Goal: Transaction & Acquisition: Purchase product/service

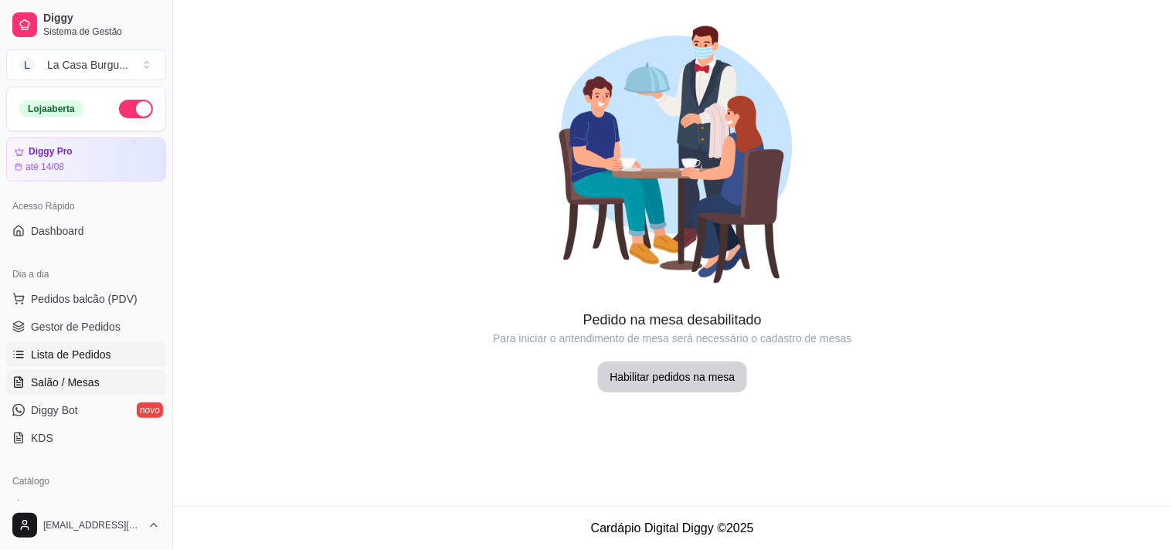
click at [75, 352] on span "Lista de Pedidos" at bounding box center [71, 354] width 80 height 15
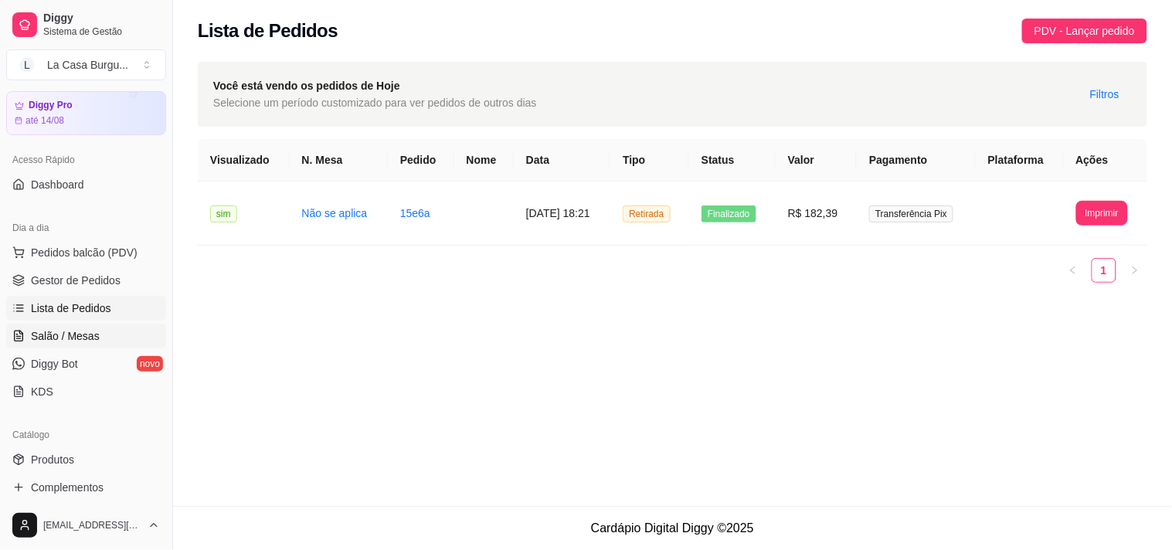
scroll to position [12, 0]
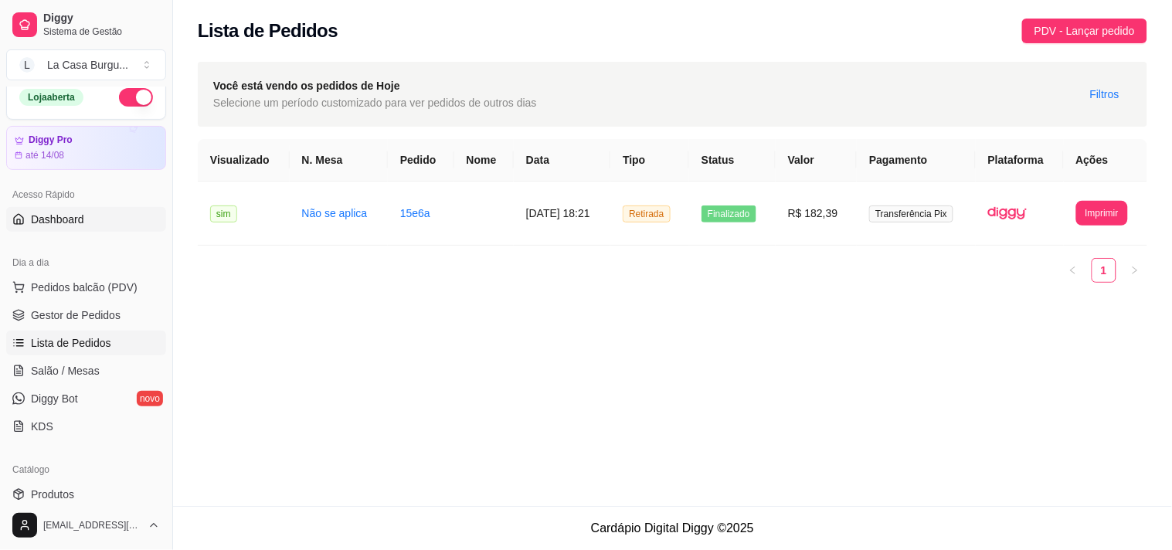
click at [85, 213] on link "Dashboard" at bounding box center [86, 219] width 160 height 25
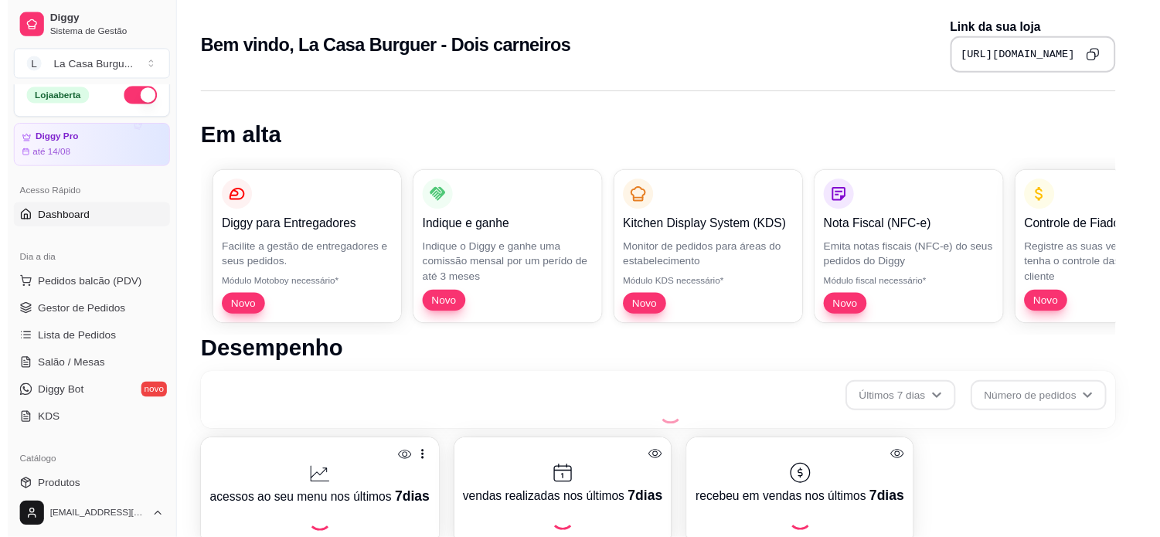
scroll to position [550, 0]
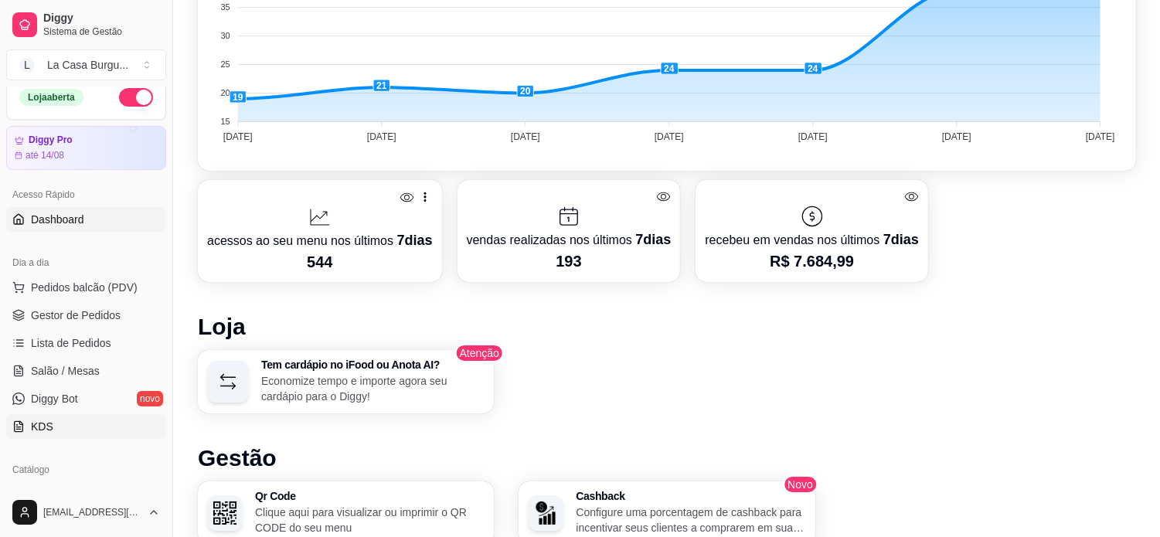
click at [77, 426] on link "KDS" at bounding box center [86, 426] width 160 height 25
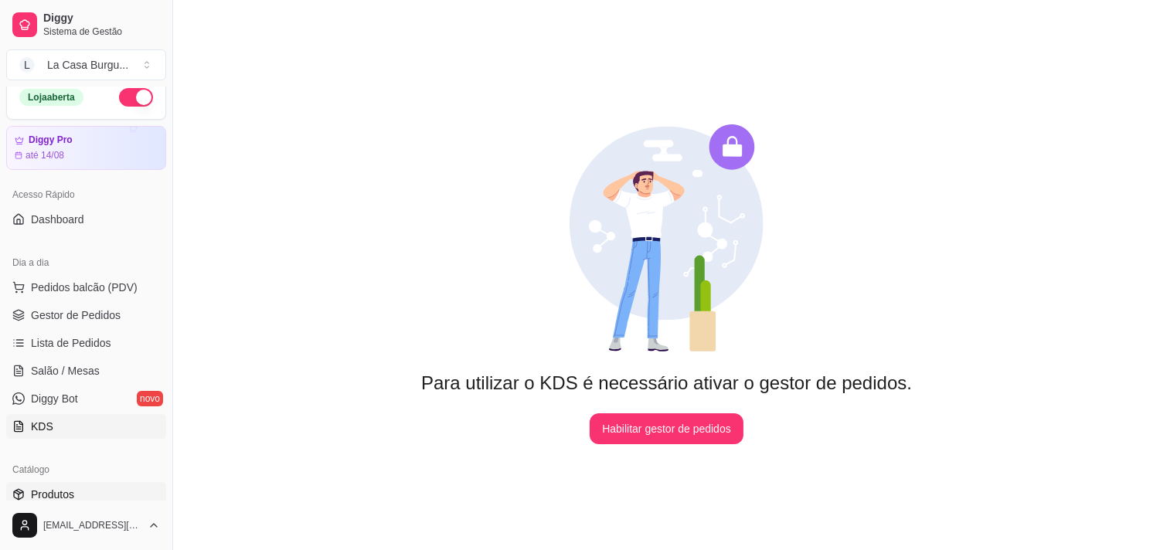
click at [83, 492] on link "Produtos" at bounding box center [86, 494] width 160 height 25
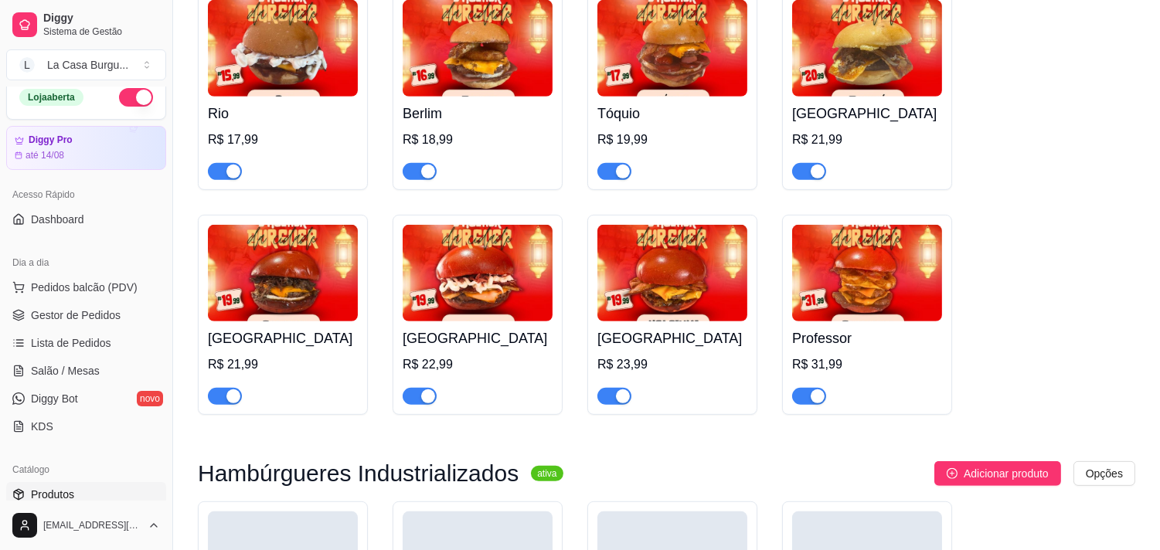
scroll to position [1305, 0]
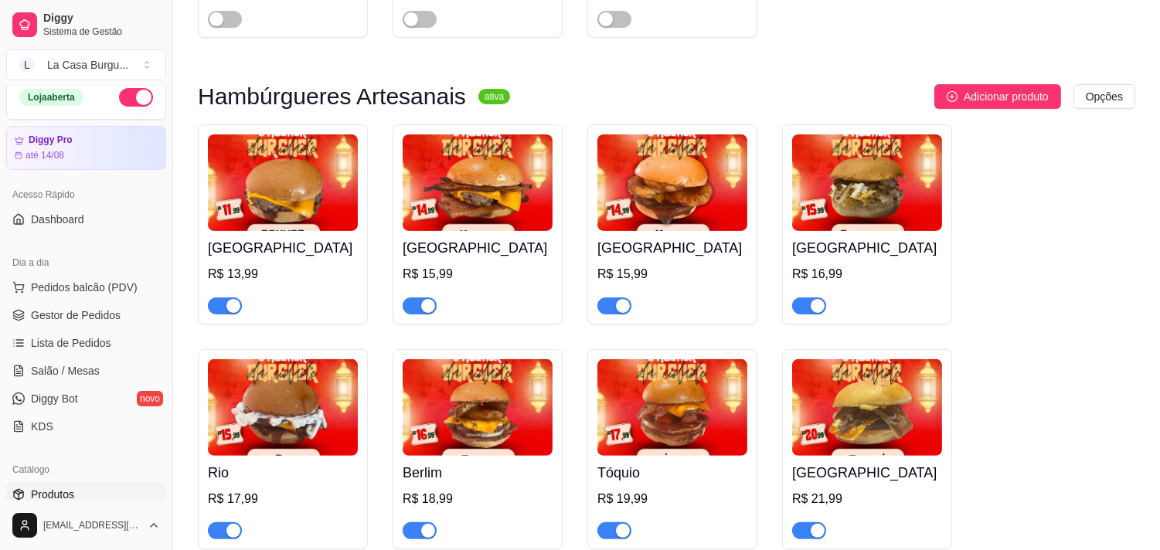
scroll to position [811, 0]
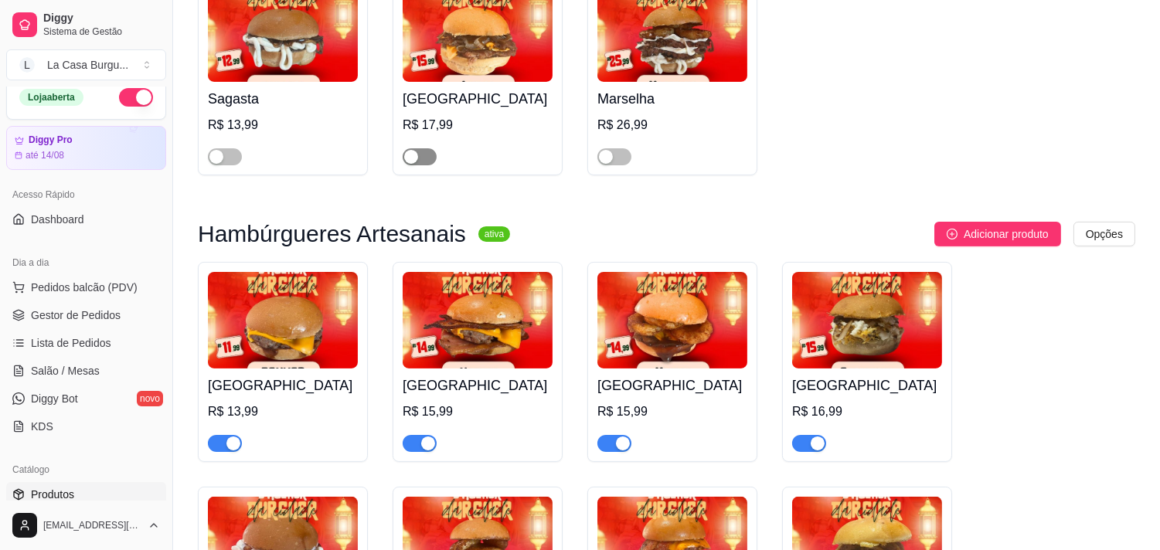
click at [415, 155] on div "button" at bounding box center [411, 157] width 14 height 14
click at [607, 158] on div "button" at bounding box center [606, 157] width 14 height 14
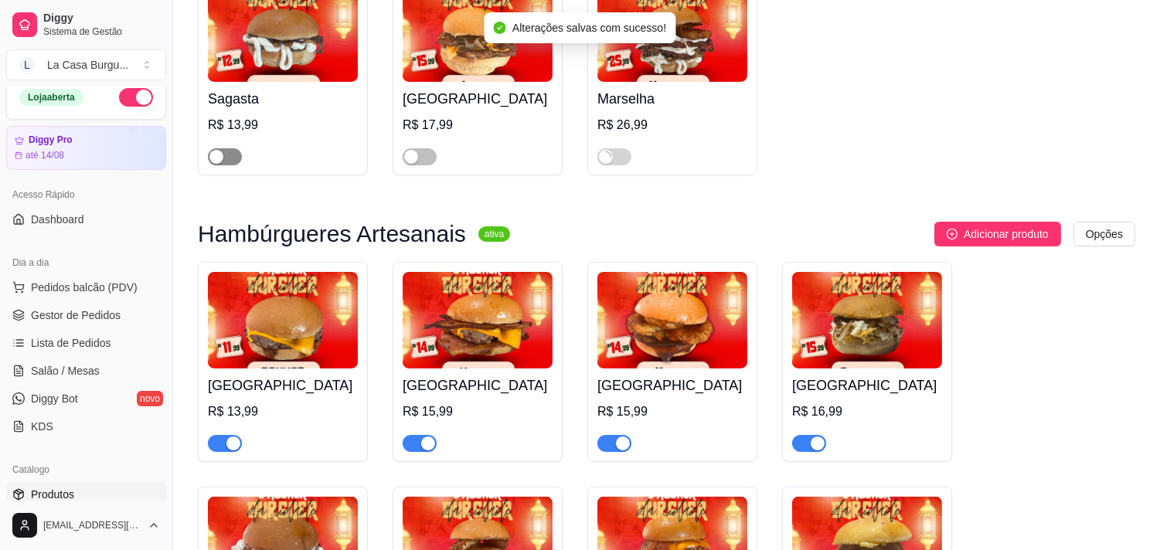
click at [215, 157] on div "button" at bounding box center [216, 157] width 14 height 14
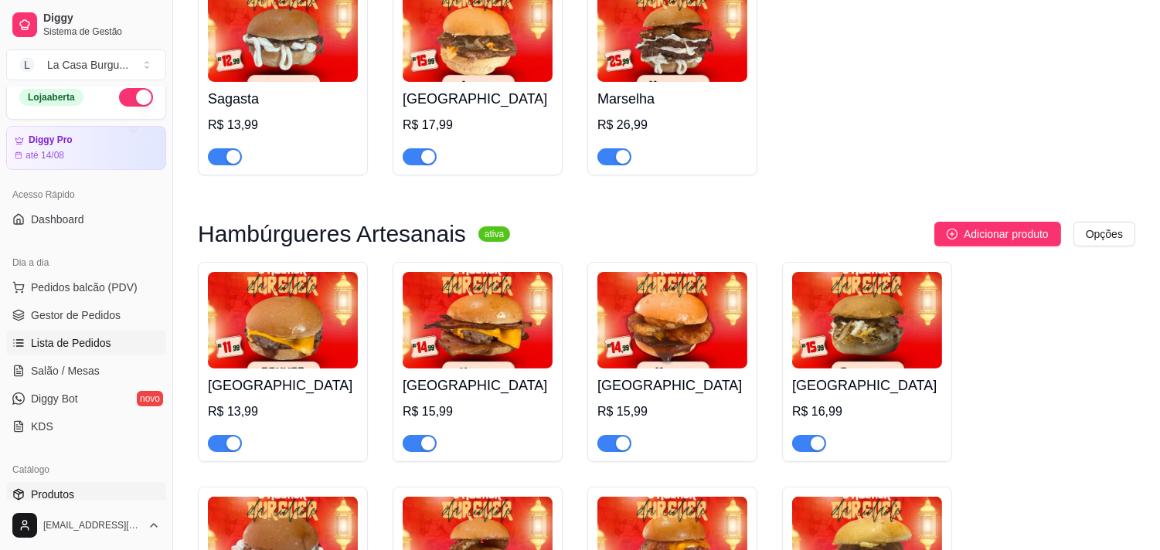
click at [82, 341] on span "Lista de Pedidos" at bounding box center [71, 342] width 80 height 15
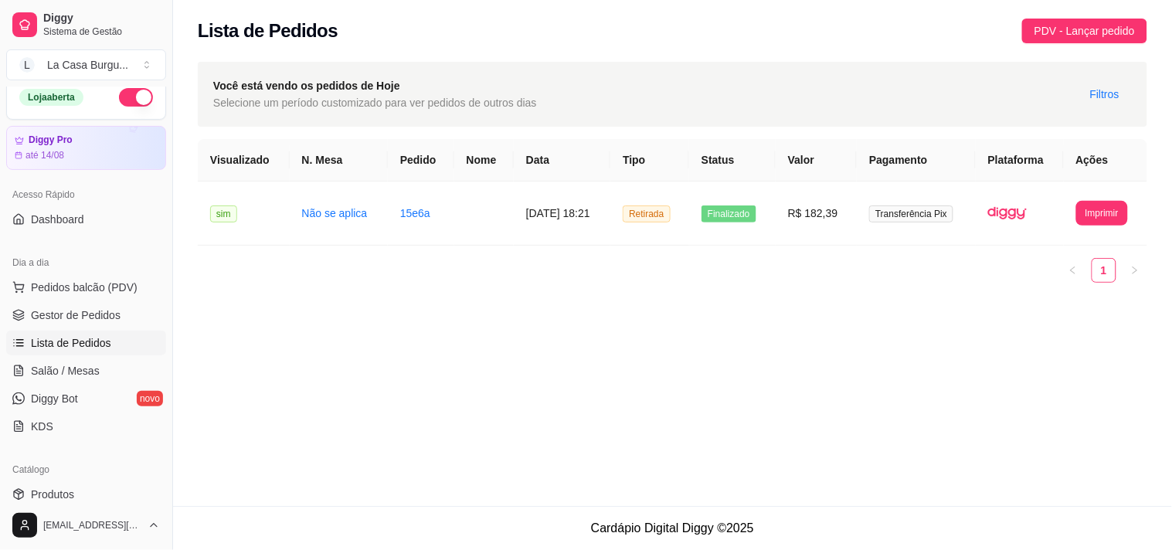
click at [1046, 47] on div "Lista de Pedidos PDV - Lançar pedido" at bounding box center [672, 26] width 999 height 53
click at [1056, 29] on span "PDV - Lançar pedido" at bounding box center [1085, 30] width 100 height 17
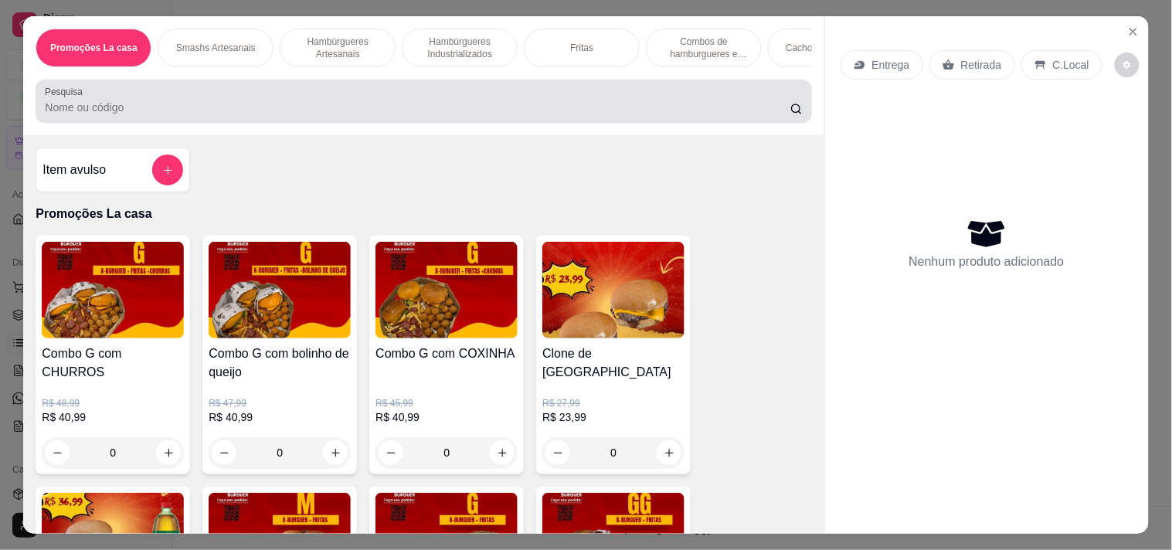
click at [723, 103] on div at bounding box center [423, 101] width 757 height 31
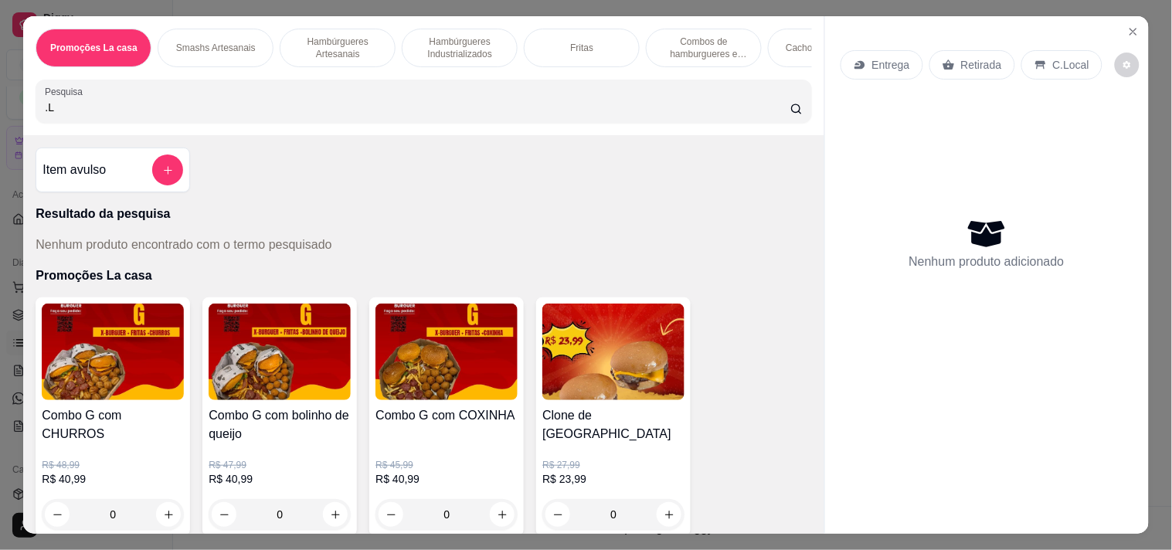
type input "."
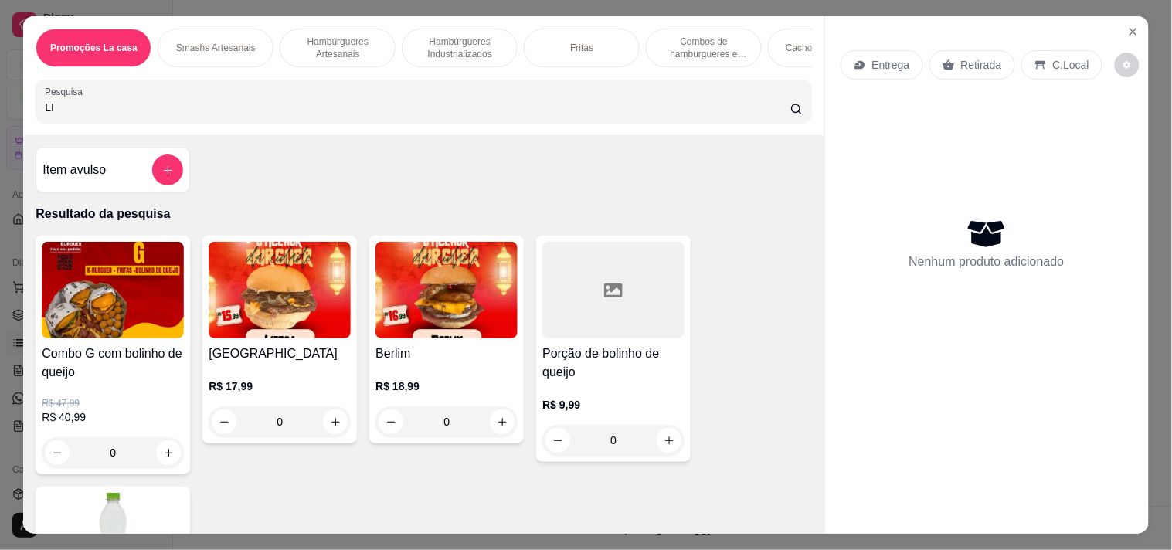
type input "LI"
click at [332, 421] on div "0" at bounding box center [280, 422] width 142 height 31
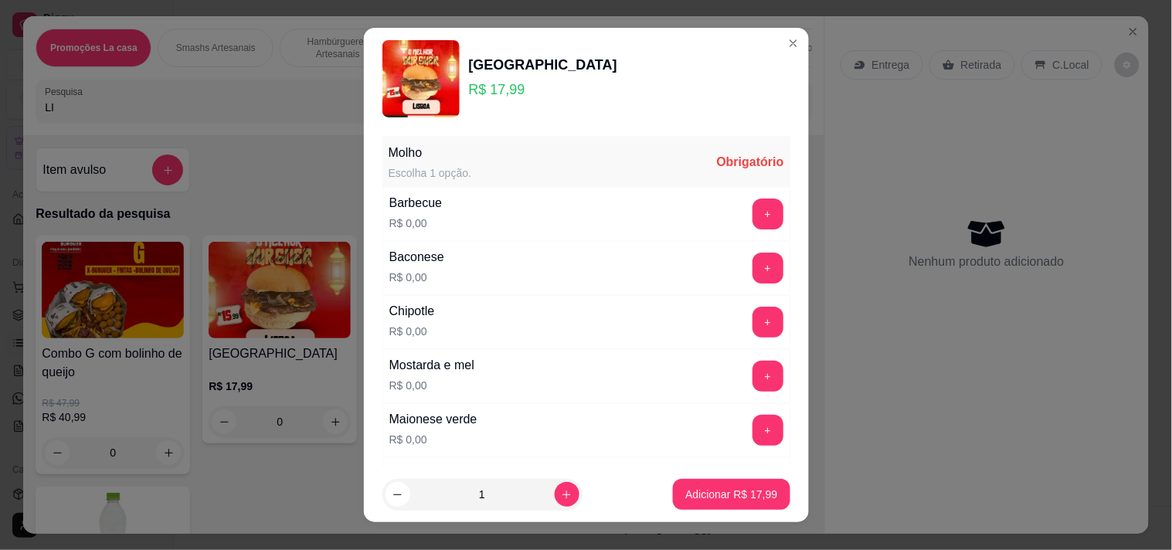
drag, startPoint x: 768, startPoint y: 212, endPoint x: 754, endPoint y: 212, distance: 14.7
click at [767, 212] on div "Molho Escolha 1 opção. Obrigatório Barbecue R$ 0,00 + Baconese R$ 0,00 + Chipot…" at bounding box center [586, 299] width 445 height 338
click at [753, 211] on button "+" at bounding box center [768, 214] width 30 height 30
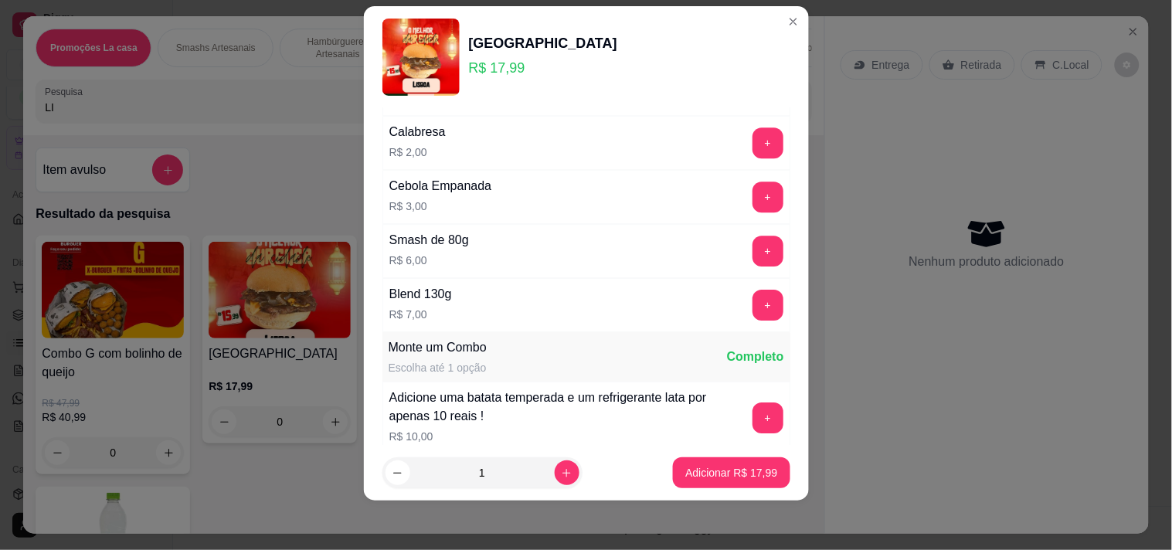
scroll to position [1304, 0]
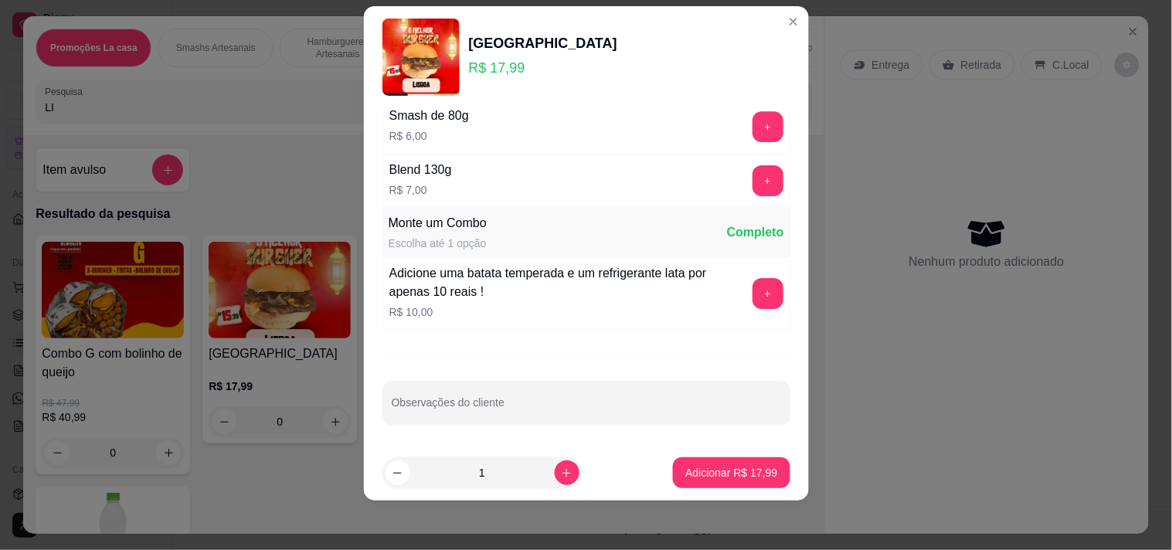
click at [675, 373] on div "Molho Escolha 1 opção. Completo Barbecue R$ 0,00 - 1 + Baconese R$ 0,00 + Chipo…" at bounding box center [586, 277] width 445 height 338
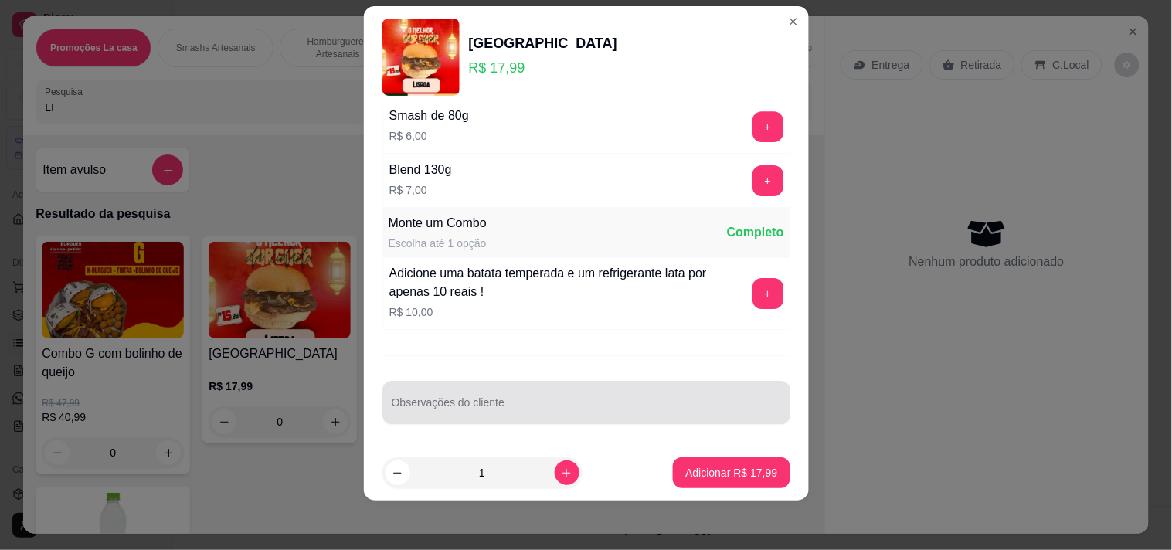
click at [684, 390] on div at bounding box center [587, 402] width 390 height 31
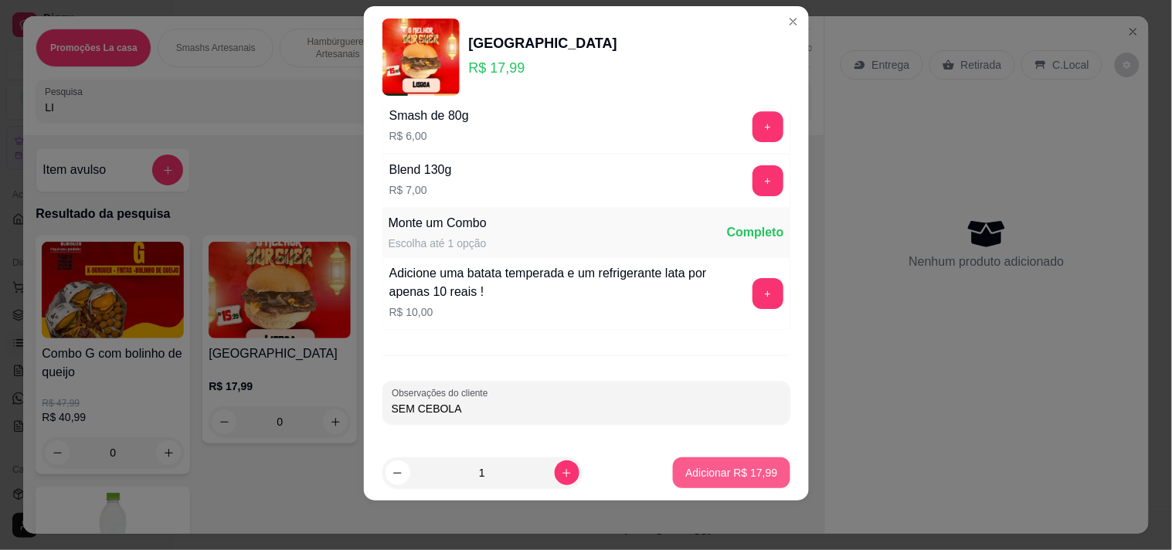
type input "SEM CEBOLA"
click at [745, 476] on p "Adicionar R$ 17,99" at bounding box center [732, 472] width 92 height 15
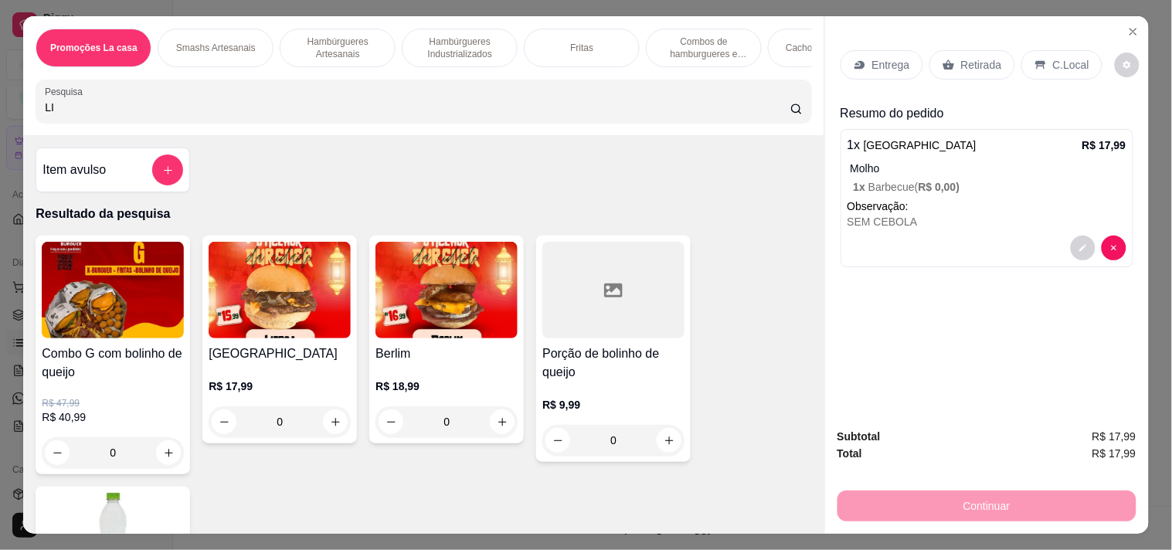
click at [967, 63] on p "Retirada" at bounding box center [981, 64] width 41 height 15
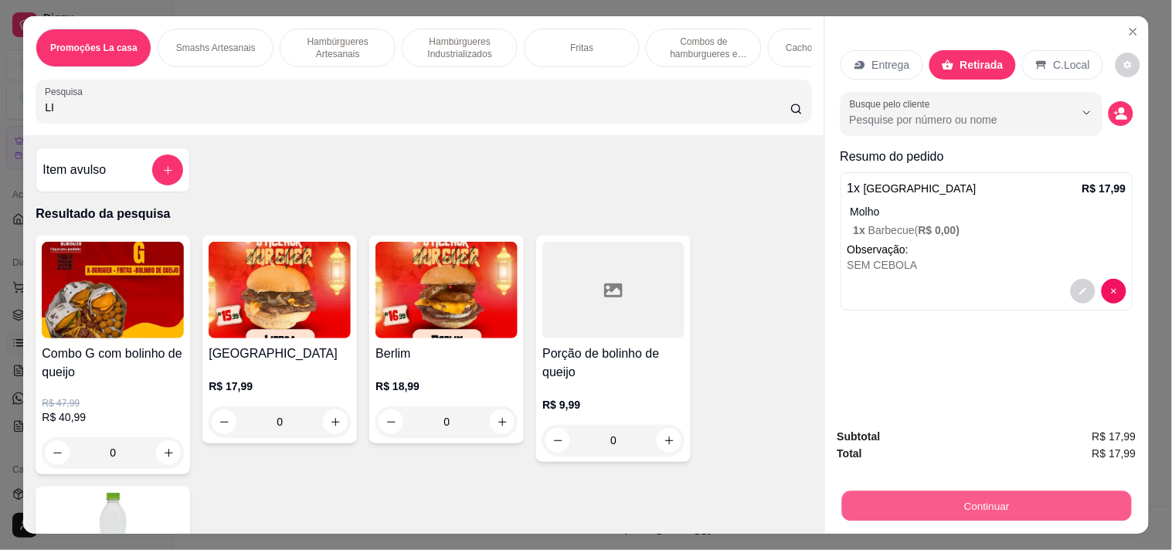
click at [968, 491] on button "Continuar" at bounding box center [987, 506] width 290 height 30
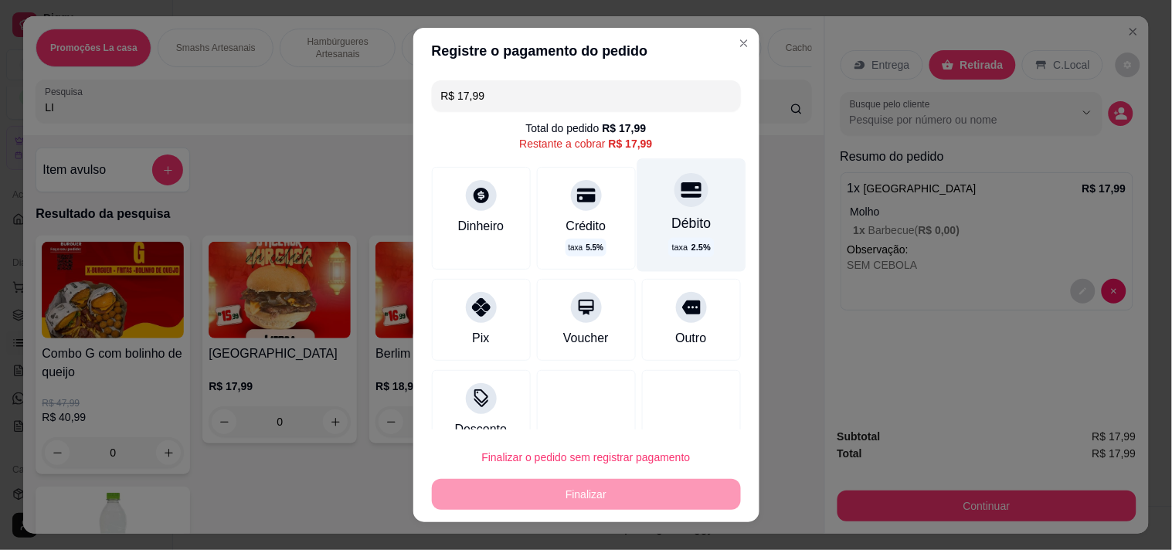
click at [672, 218] on div "Débito" at bounding box center [691, 223] width 39 height 20
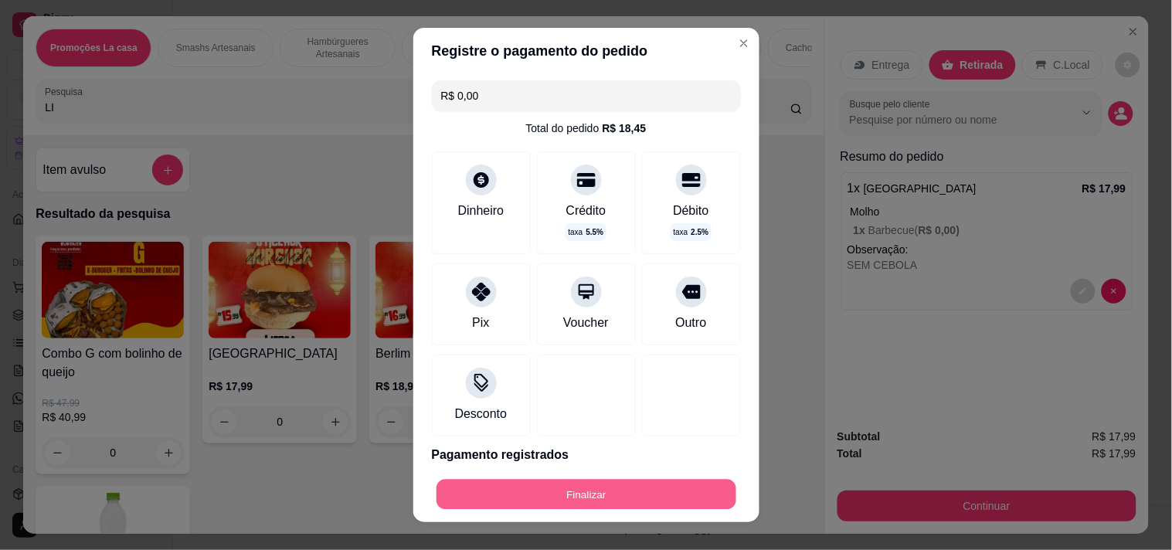
click at [577, 490] on button "Finalizar" at bounding box center [587, 495] width 300 height 30
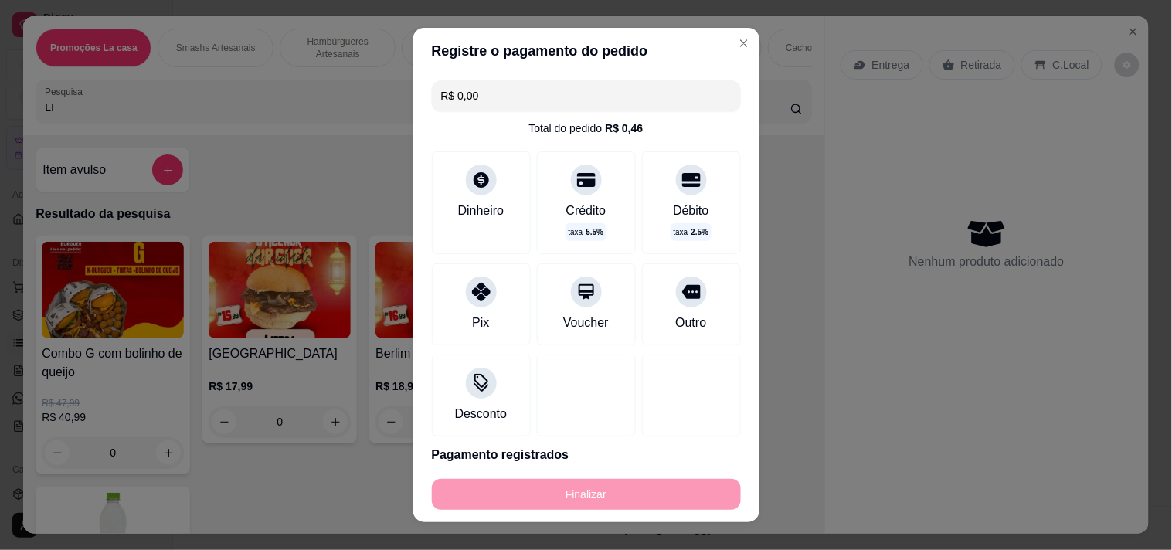
type input "-R$ 17,99"
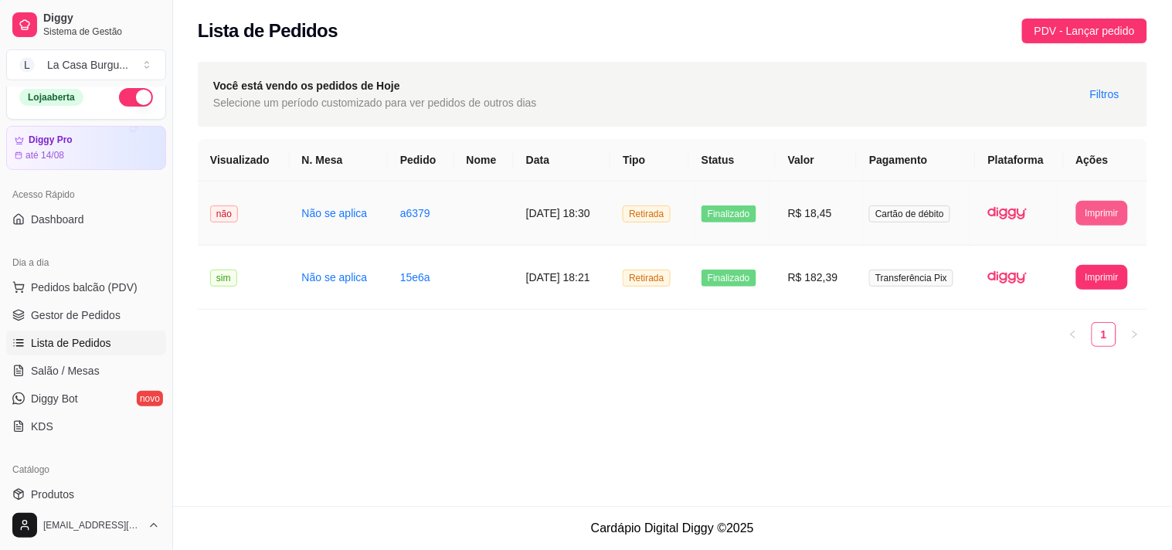
click at [1097, 213] on button "Imprimir" at bounding box center [1103, 213] width 52 height 25
click at [1057, 268] on button "IMPRESSORA" at bounding box center [1075, 267] width 108 height 24
click at [847, 216] on td "R$ 18,45" at bounding box center [816, 214] width 81 height 64
